Goal: Task Accomplishment & Management: Use online tool/utility

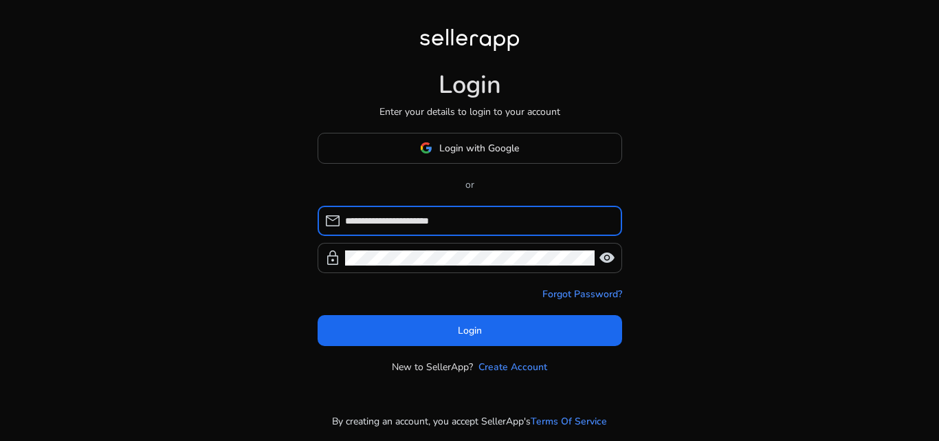
drag, startPoint x: 345, startPoint y: 224, endPoint x: 405, endPoint y: 226, distance: 60.5
click at [405, 226] on input "**********" at bounding box center [478, 220] width 266 height 15
type input "**********"
click at [405, 265] on div at bounding box center [469, 258] width 249 height 30
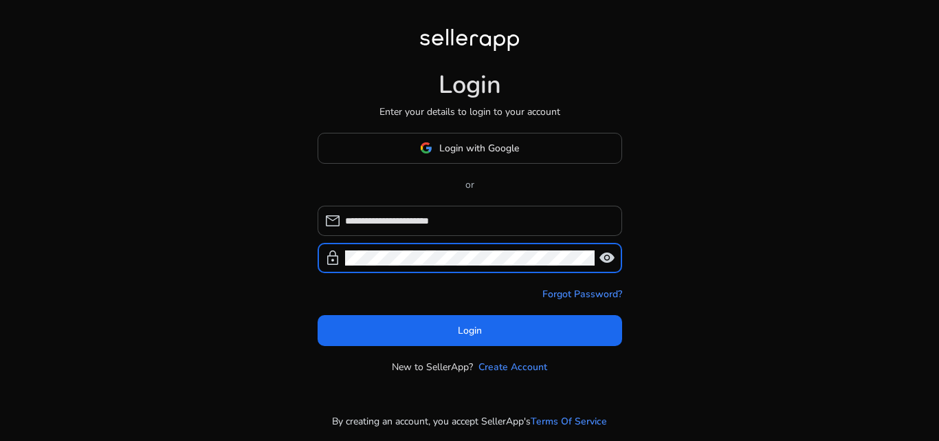
click at [605, 259] on span "visibility" at bounding box center [607, 257] width 16 height 16
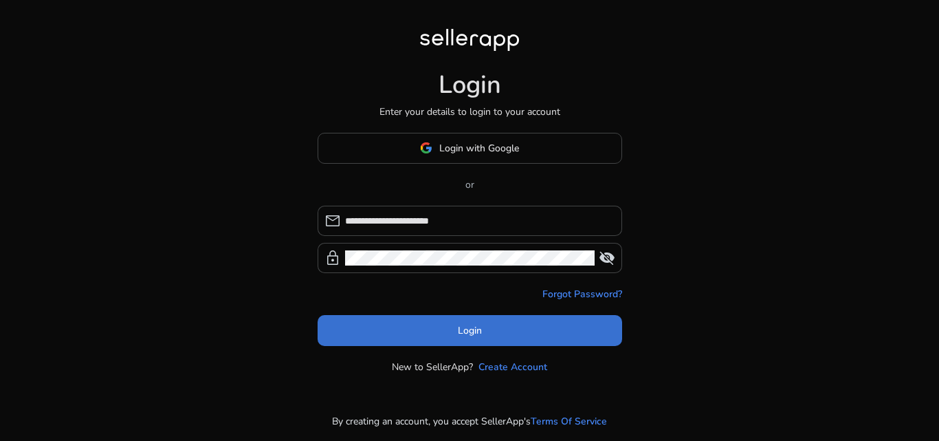
click at [463, 331] on span "Login" at bounding box center [470, 330] width 24 height 14
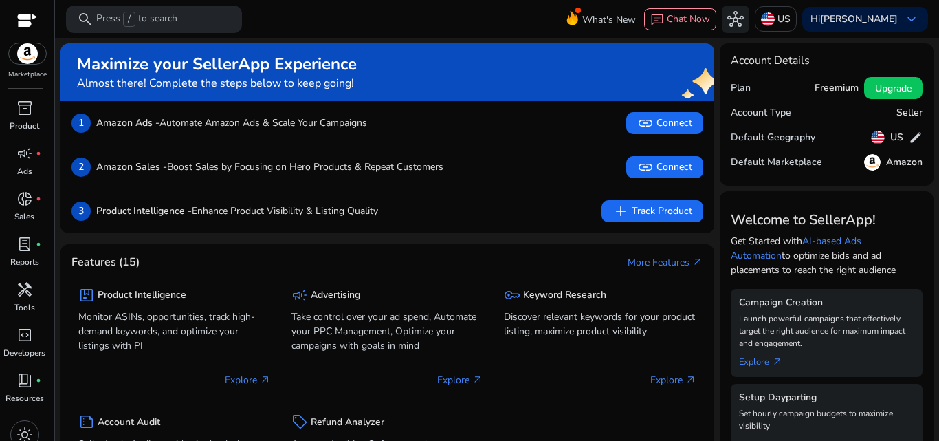
scroll to position [14, 0]
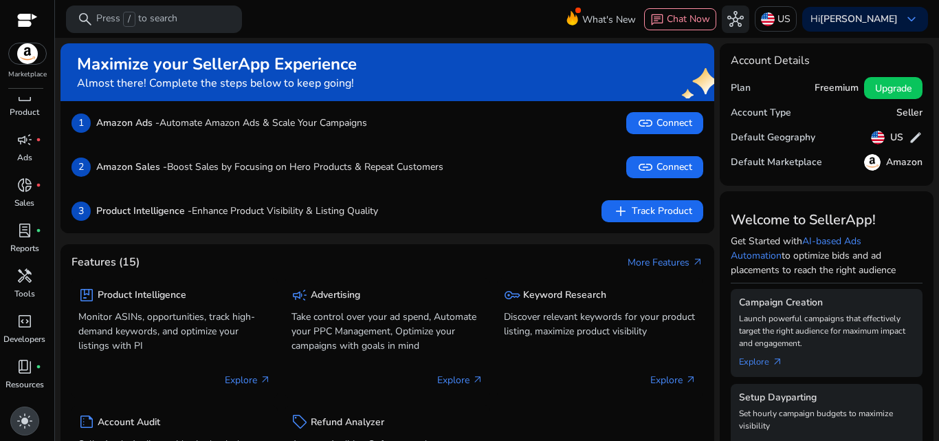
click at [30, 421] on span "light_mode" at bounding box center [24, 420] width 16 height 16
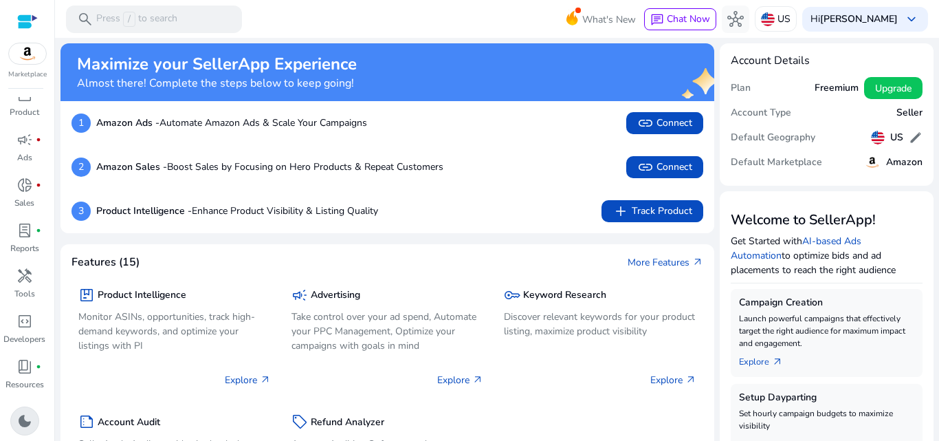
click at [30, 420] on span "dark_mode" at bounding box center [24, 420] width 16 height 16
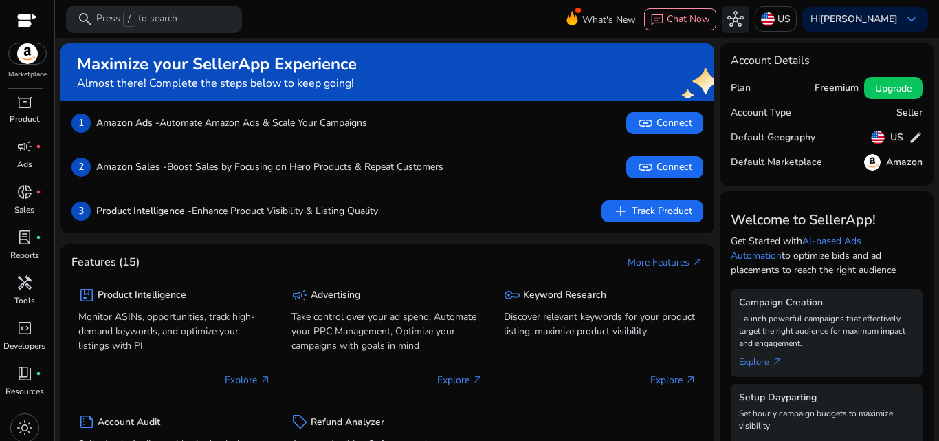
scroll to position [0, 0]
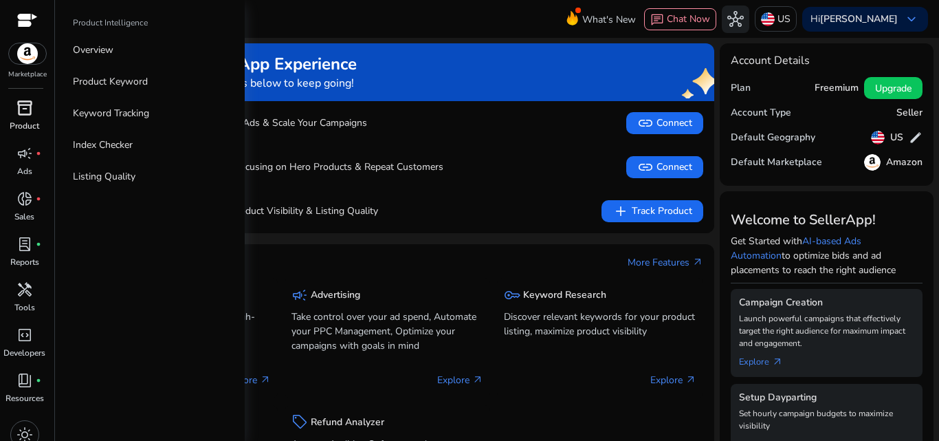
click at [28, 113] on span "inventory_2" at bounding box center [24, 108] width 16 height 16
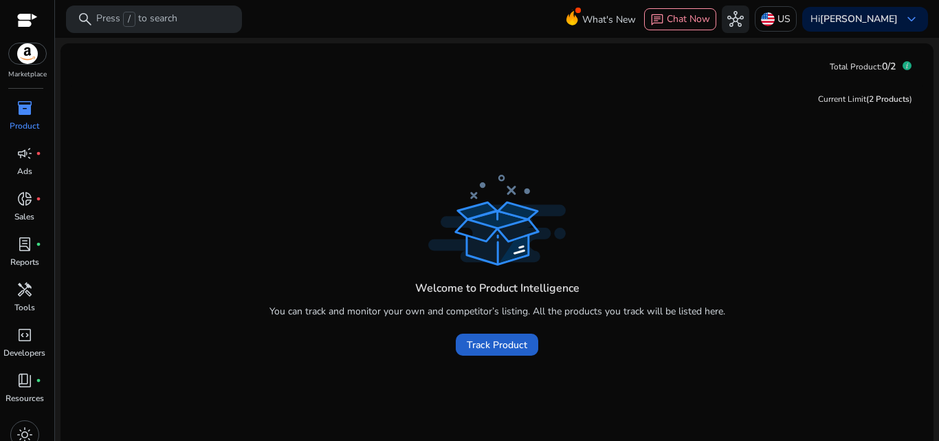
click at [491, 350] on span "Track Product" at bounding box center [497, 344] width 60 height 14
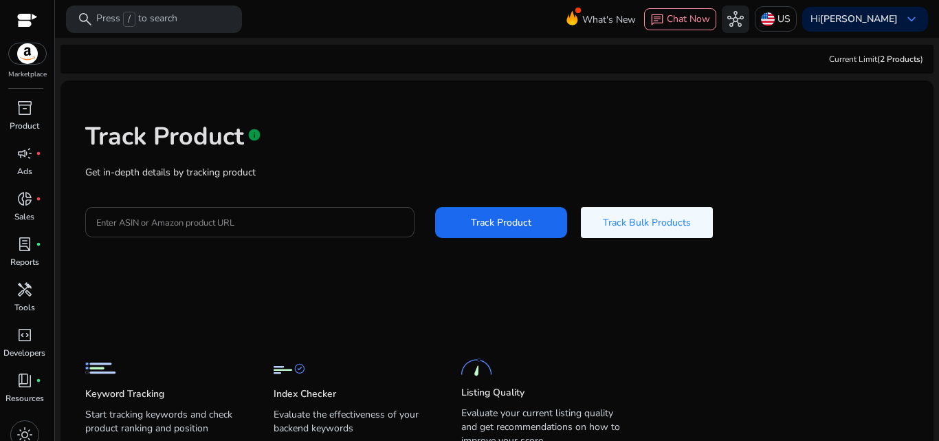
click at [190, 219] on input "Enter ASIN or Amazon product URL" at bounding box center [249, 221] width 307 height 15
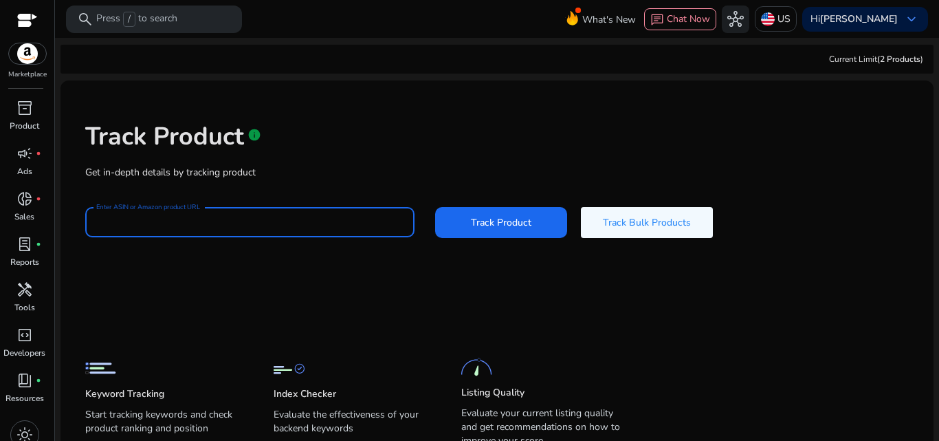
paste input "**********"
type input "**********"
click at [528, 232] on span at bounding box center [501, 221] width 132 height 33
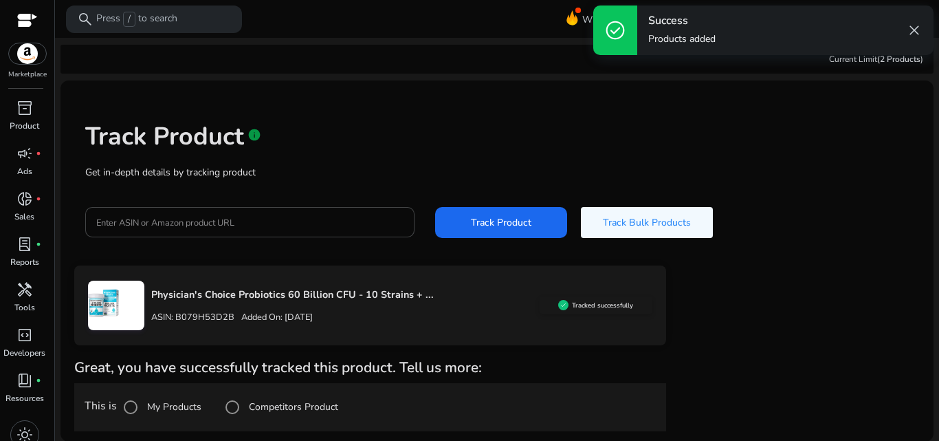
drag, startPoint x: 938, startPoint y: 30, endPoint x: 938, endPoint y: 100, distance: 70.1
click at [938, 100] on body "We recommend switching to desktop view for the best experience. Marketplace inv…" at bounding box center [469, 220] width 939 height 441
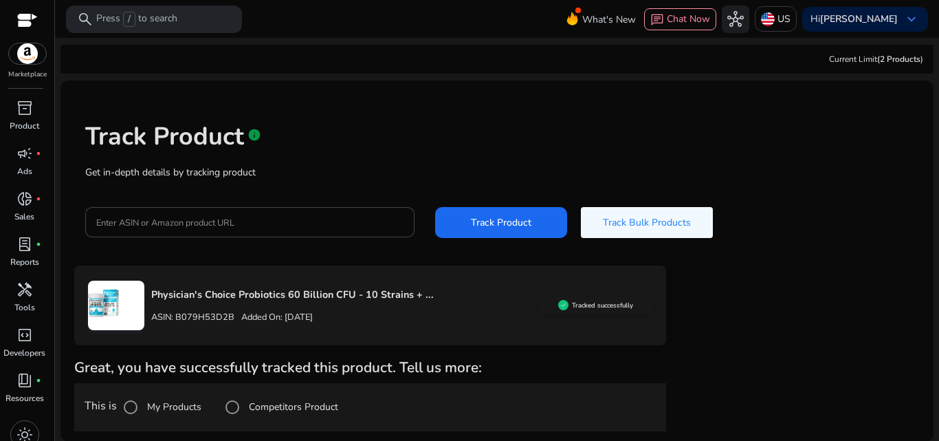
click at [849, 146] on div "Track Product info" at bounding box center [496, 133] width 823 height 56
click at [849, 147] on div "Track Product info" at bounding box center [496, 133] width 823 height 56
click at [517, 221] on span "Track Product" at bounding box center [501, 222] width 60 height 14
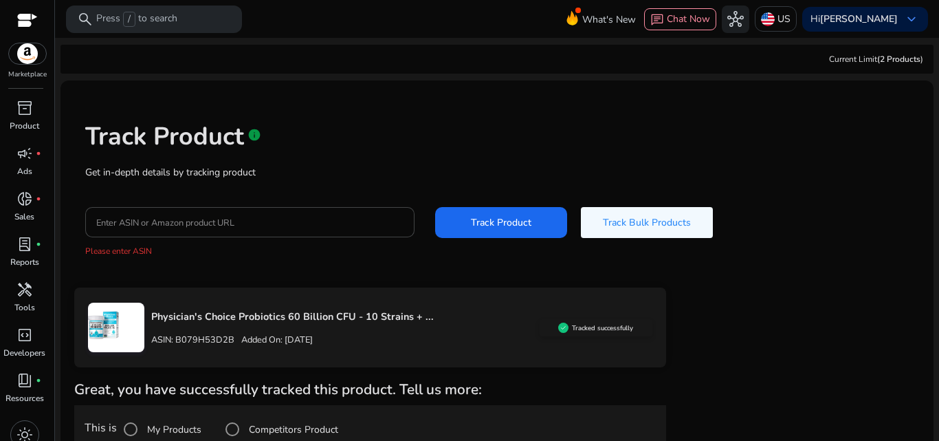
click at [127, 219] on mat-card "Track Product info Get in-depth details by tracking product Enter ASIN or Amazo…" at bounding box center [496, 352] width 873 height 544
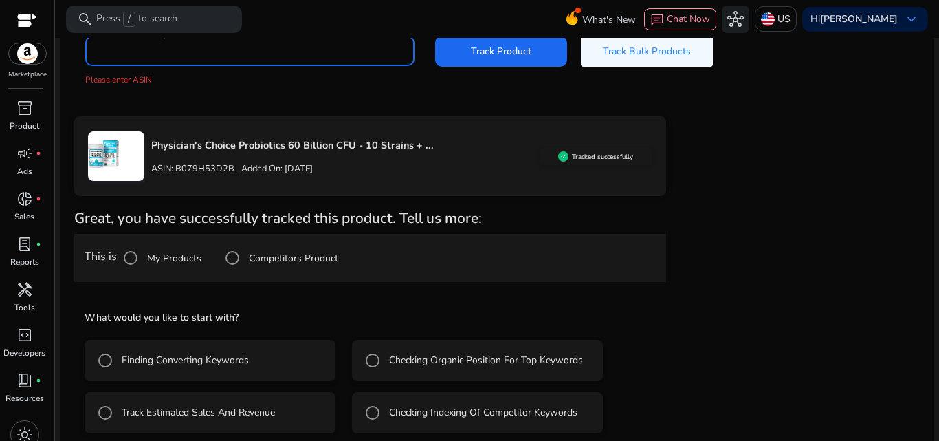
scroll to position [184, 0]
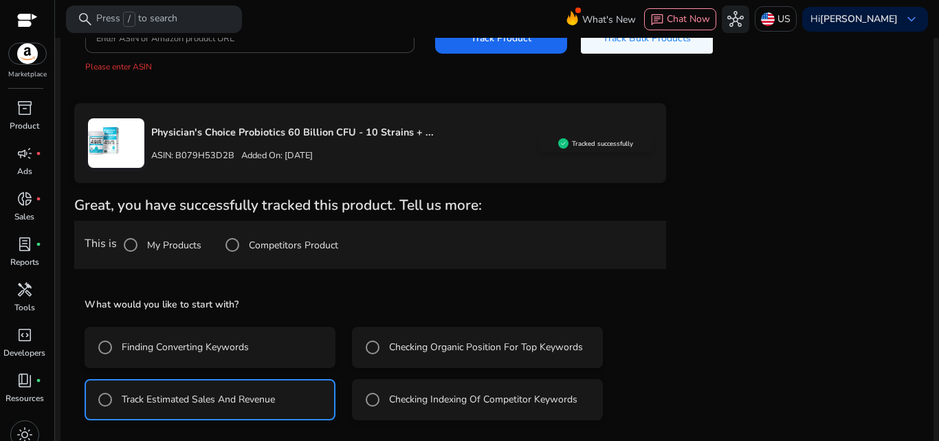
click at [873, 263] on div "Physician's Choice Probiotics 60 Billion CFU - 10 Strains + ... ASIN: B079H53D2…" at bounding box center [496, 297] width 845 height 388
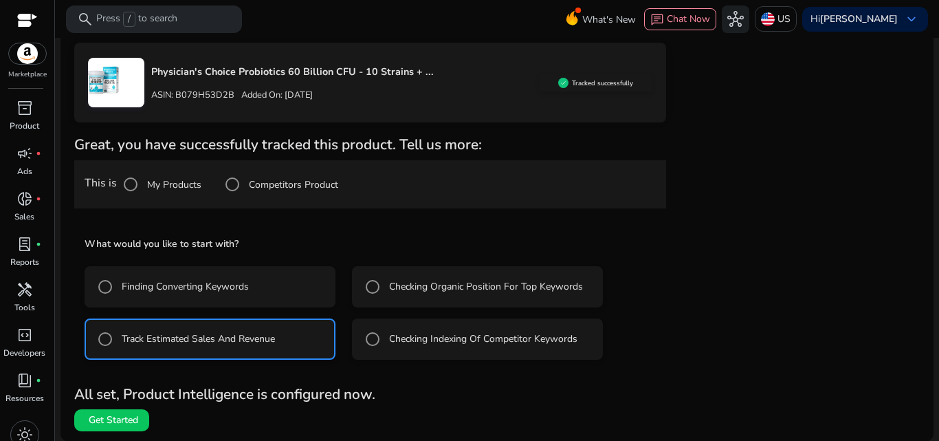
scroll to position [245, 0]
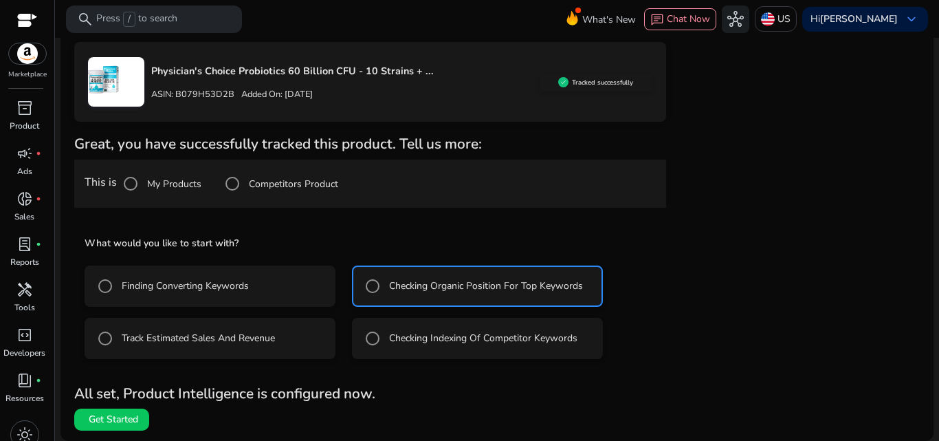
click at [164, 339] on label "Track Estimated Sales And Revenue" at bounding box center [197, 338] width 156 height 14
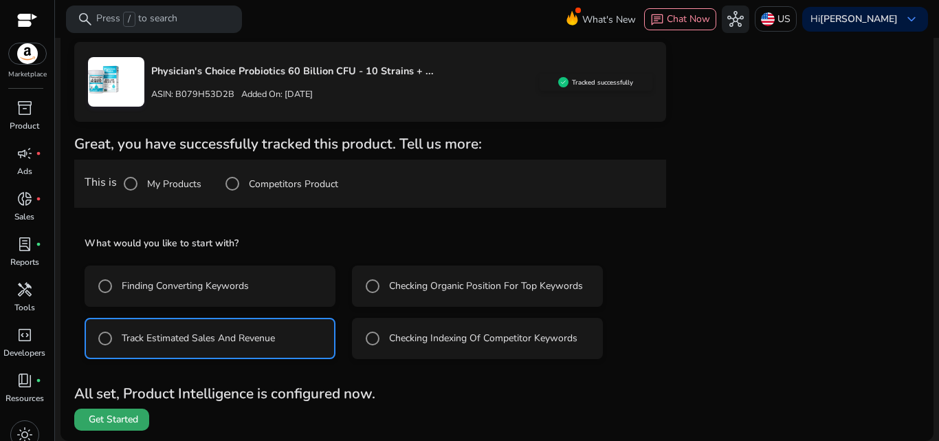
click at [123, 414] on span "Get Started" at bounding box center [113, 419] width 49 height 14
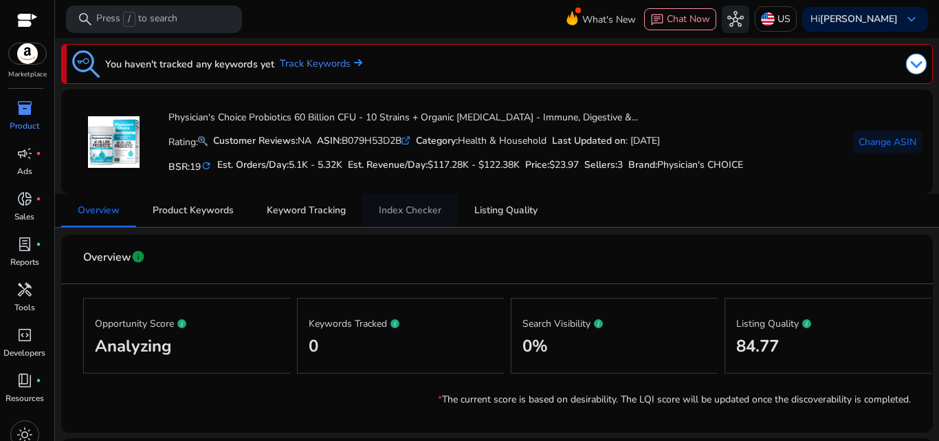
click at [427, 212] on span "Index Checker" at bounding box center [410, 210] width 63 height 10
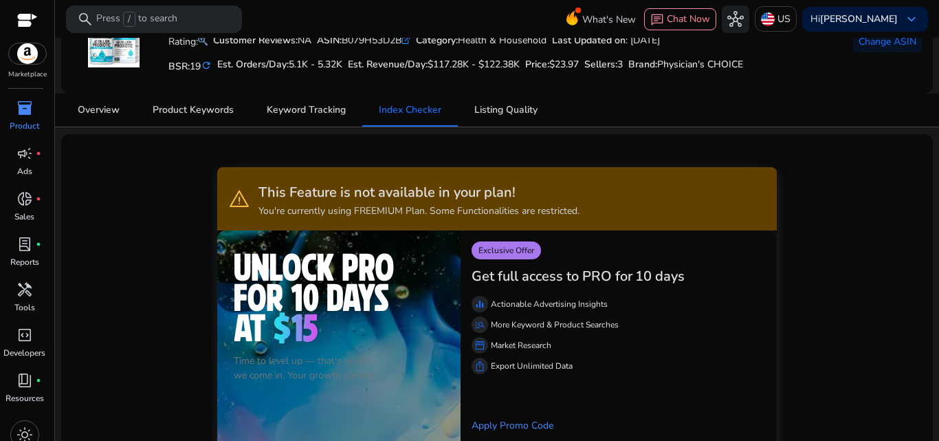
scroll to position [63, 0]
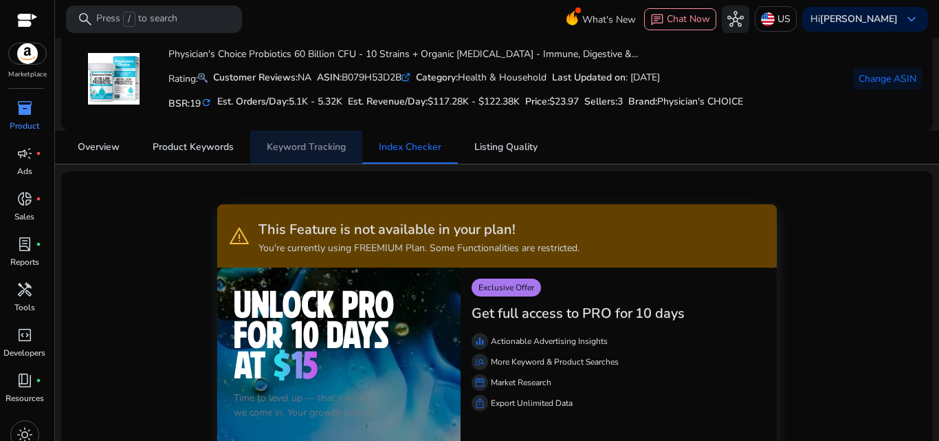
click at [327, 148] on span "Keyword Tracking" at bounding box center [306, 147] width 79 height 10
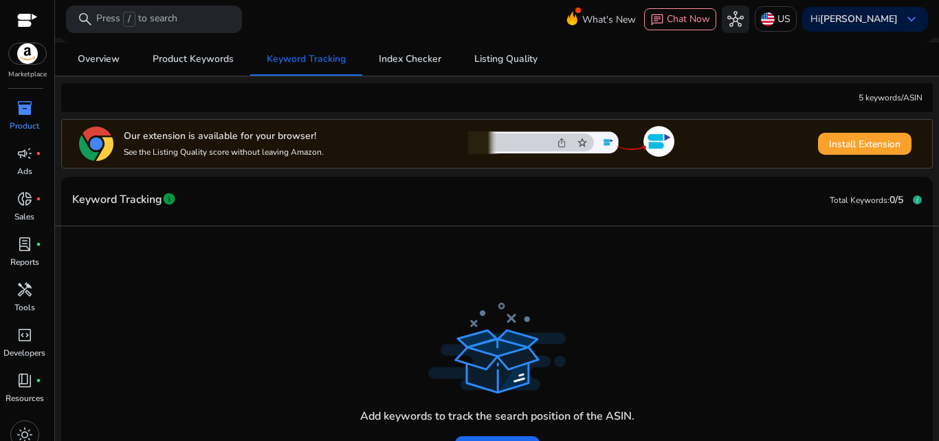
scroll to position [155, 0]
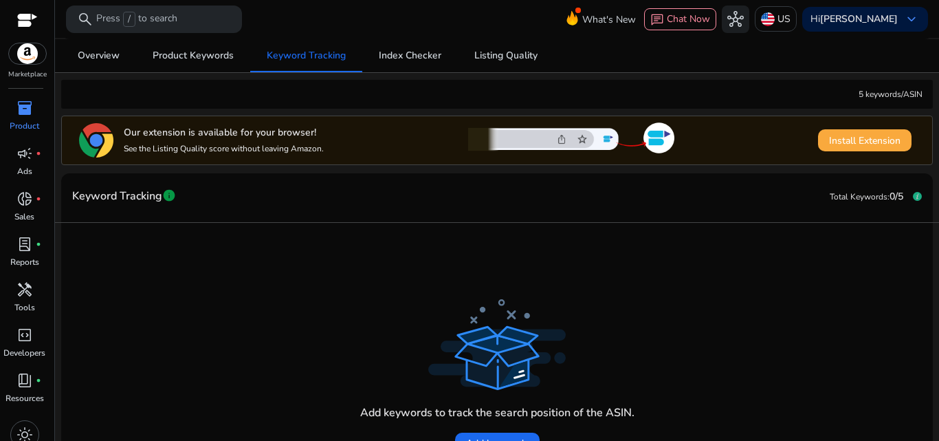
click at [872, 134] on span "Install Extension" at bounding box center [864, 140] width 71 height 14
click at [847, 147] on span "Install Extension" at bounding box center [864, 140] width 71 height 14
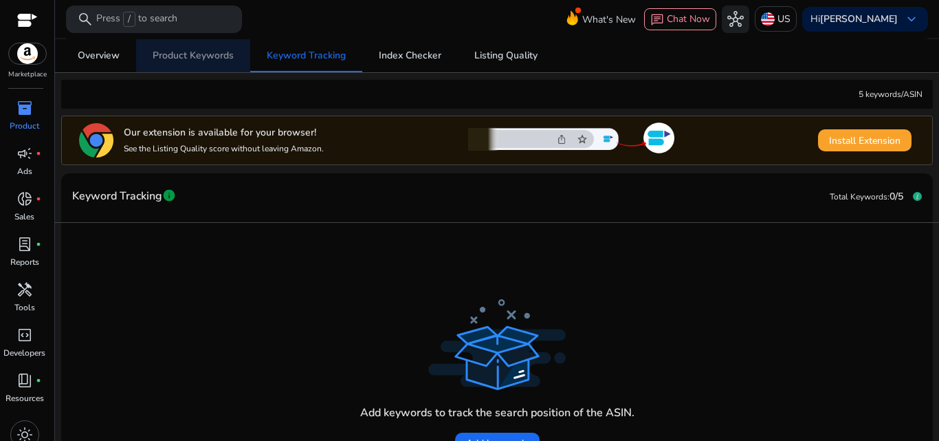
click at [227, 58] on span "Product Keywords" at bounding box center [193, 56] width 81 height 10
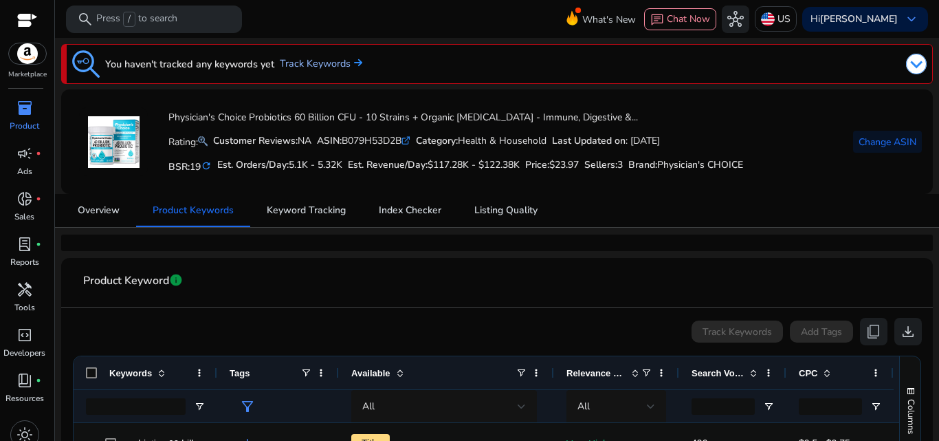
click at [342, 69] on link "Track Keywords" at bounding box center [321, 63] width 82 height 15
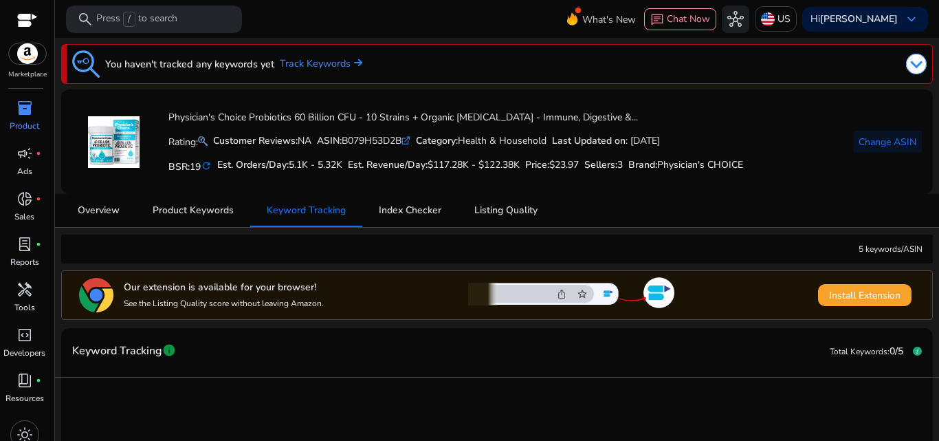
click at [206, 164] on mat-icon "refresh" at bounding box center [206, 165] width 11 height 13
click at [34, 25] on div at bounding box center [27, 22] width 21 height 16
